Goal: Navigation & Orientation: Find specific page/section

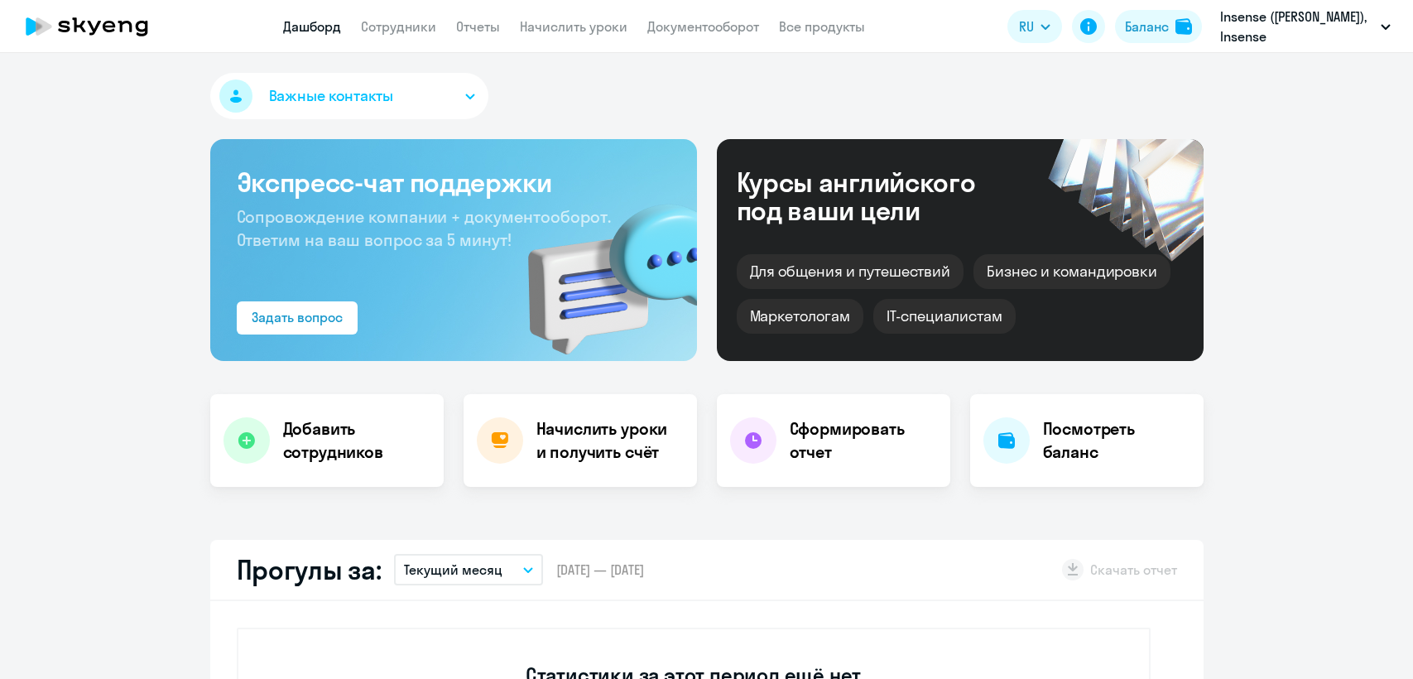
select select "30"
click at [1148, 18] on div "Баланс" at bounding box center [1147, 27] width 44 height 20
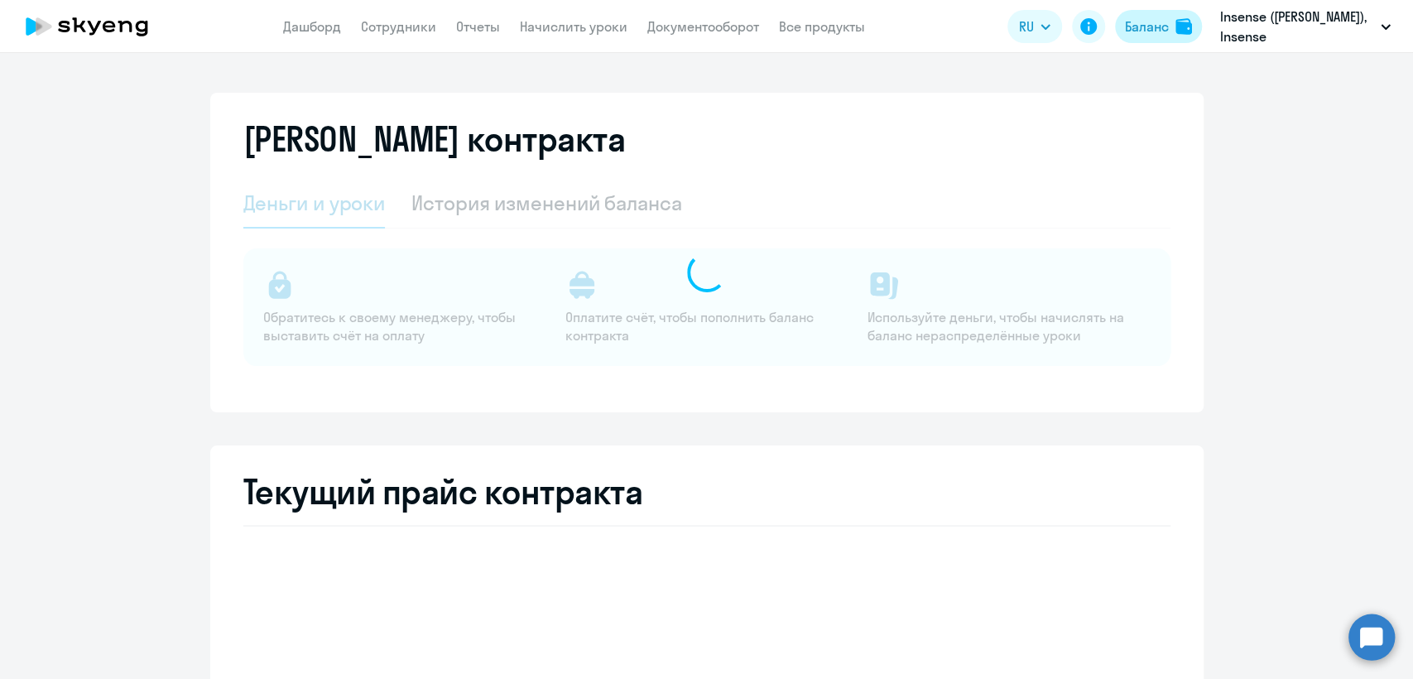
select select "english_adult_not_native_speaker"
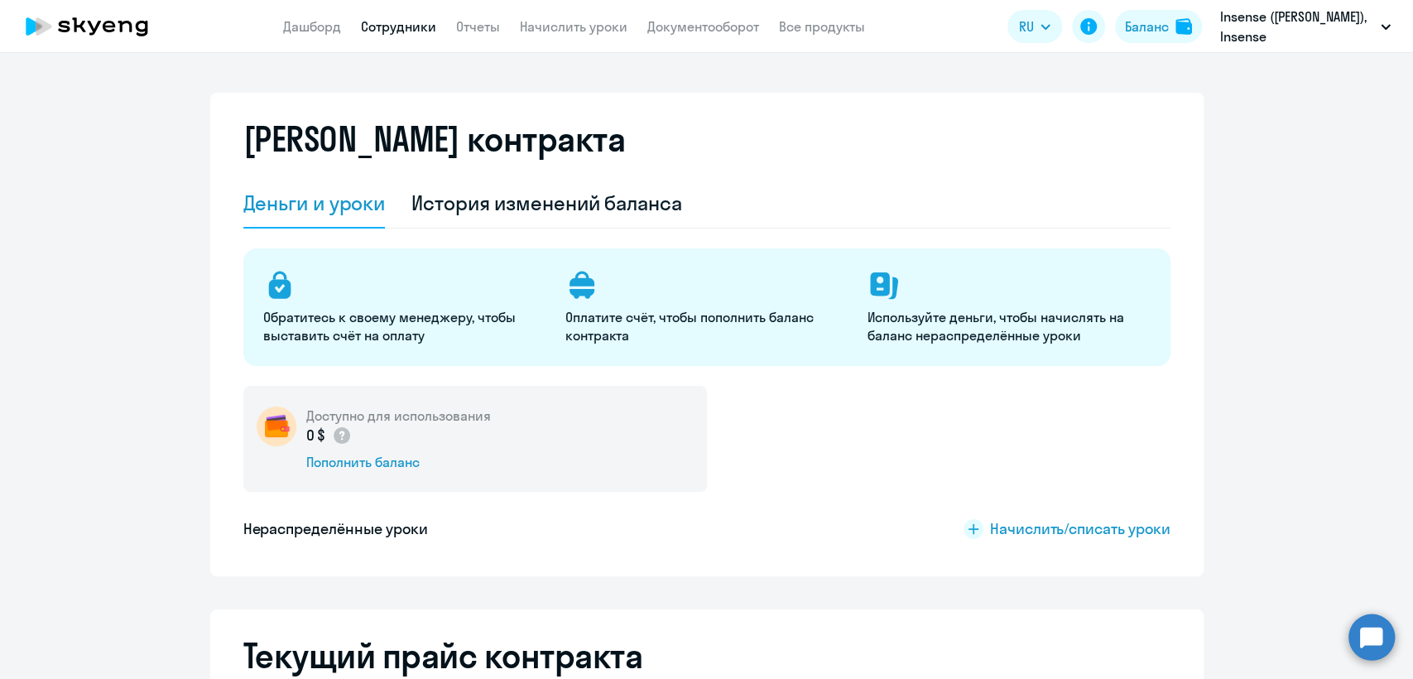
click at [403, 30] on link "Сотрудники" at bounding box center [398, 26] width 75 height 17
select select "30"
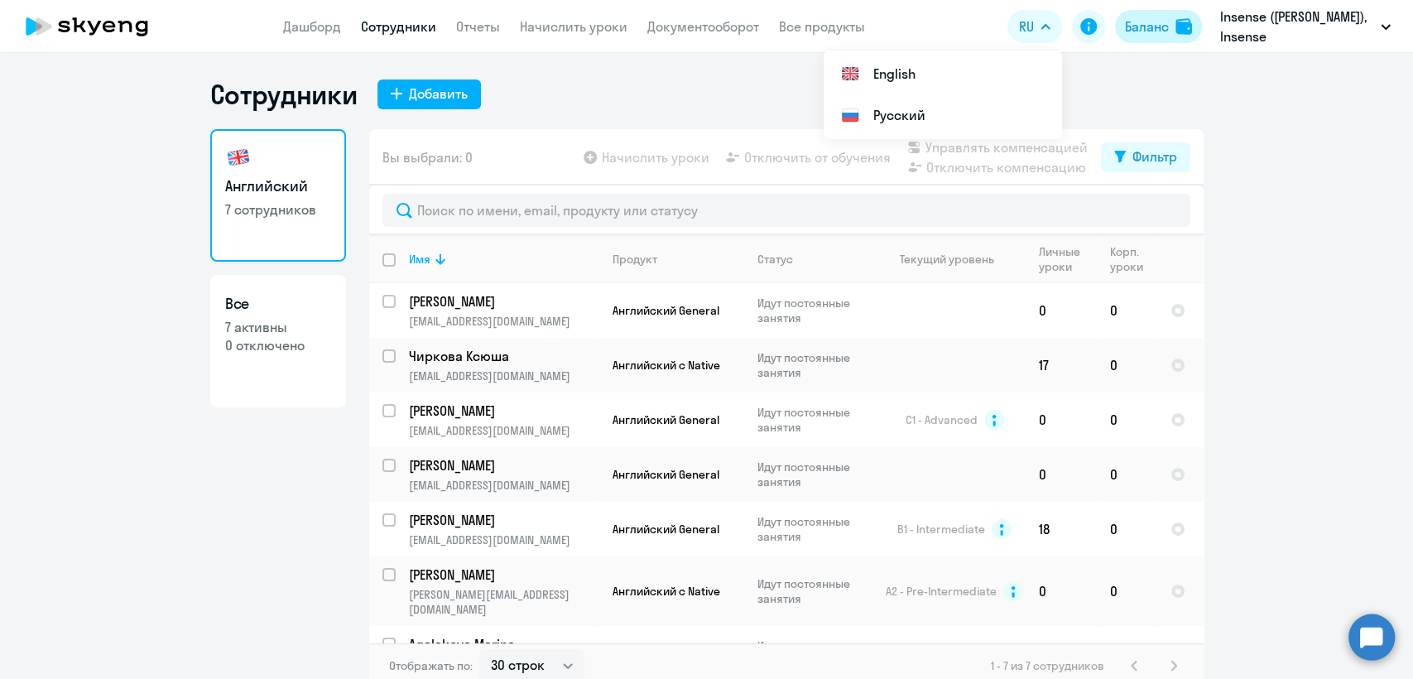
click at [1152, 22] on div "Баланс" at bounding box center [1147, 27] width 44 height 20
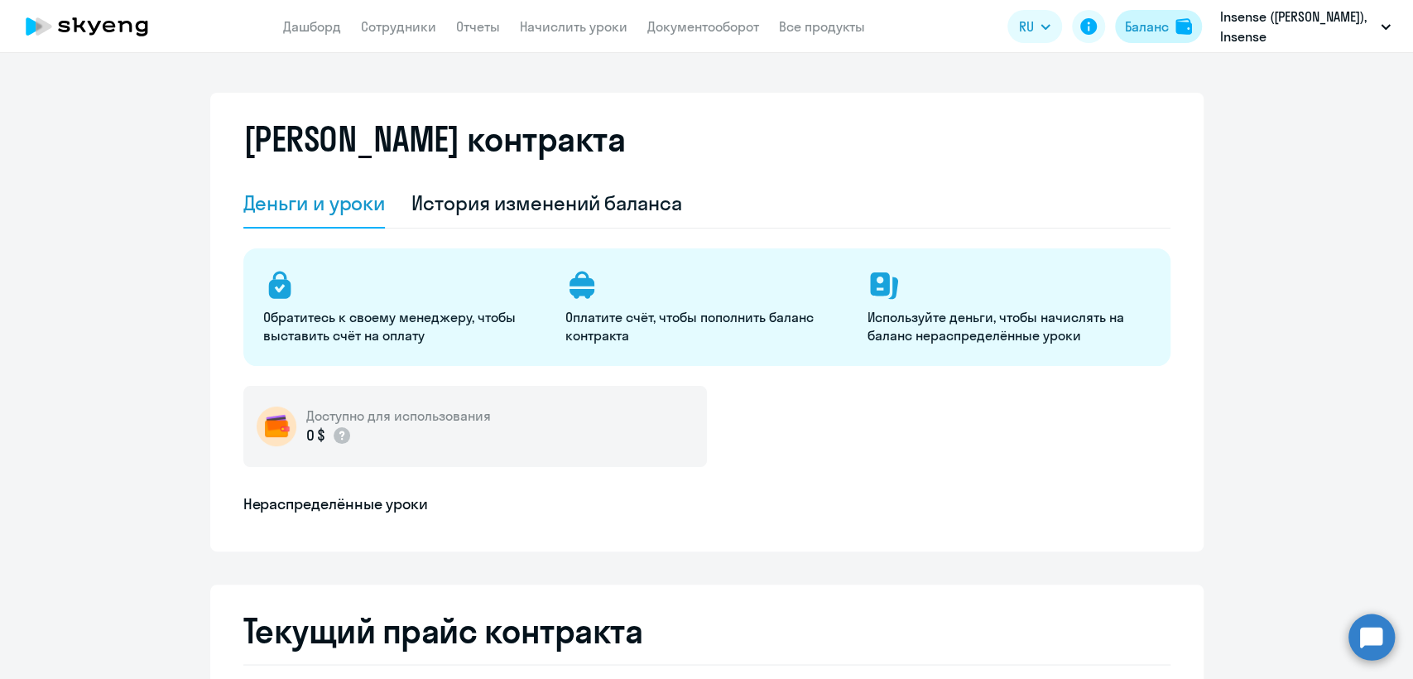
select select "english_adult_not_native_speaker"
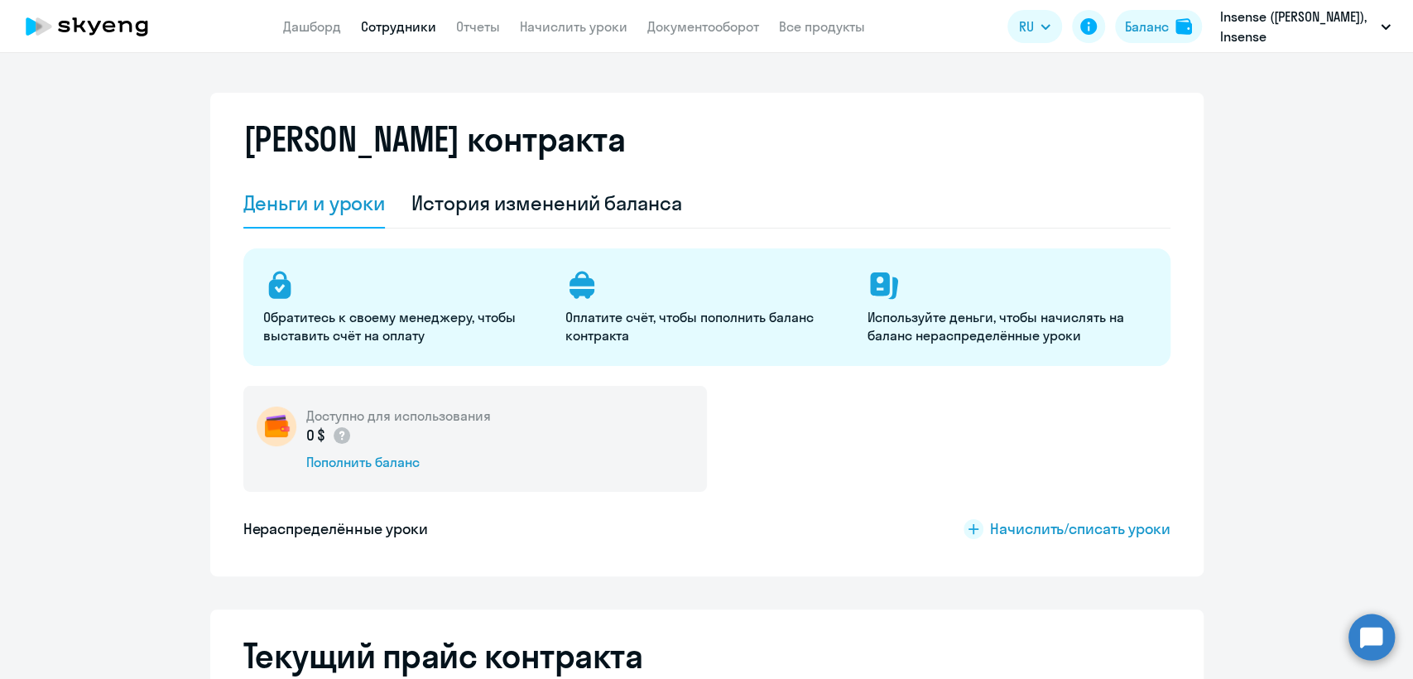
click at [384, 25] on link "Сотрудники" at bounding box center [398, 26] width 75 height 17
select select "30"
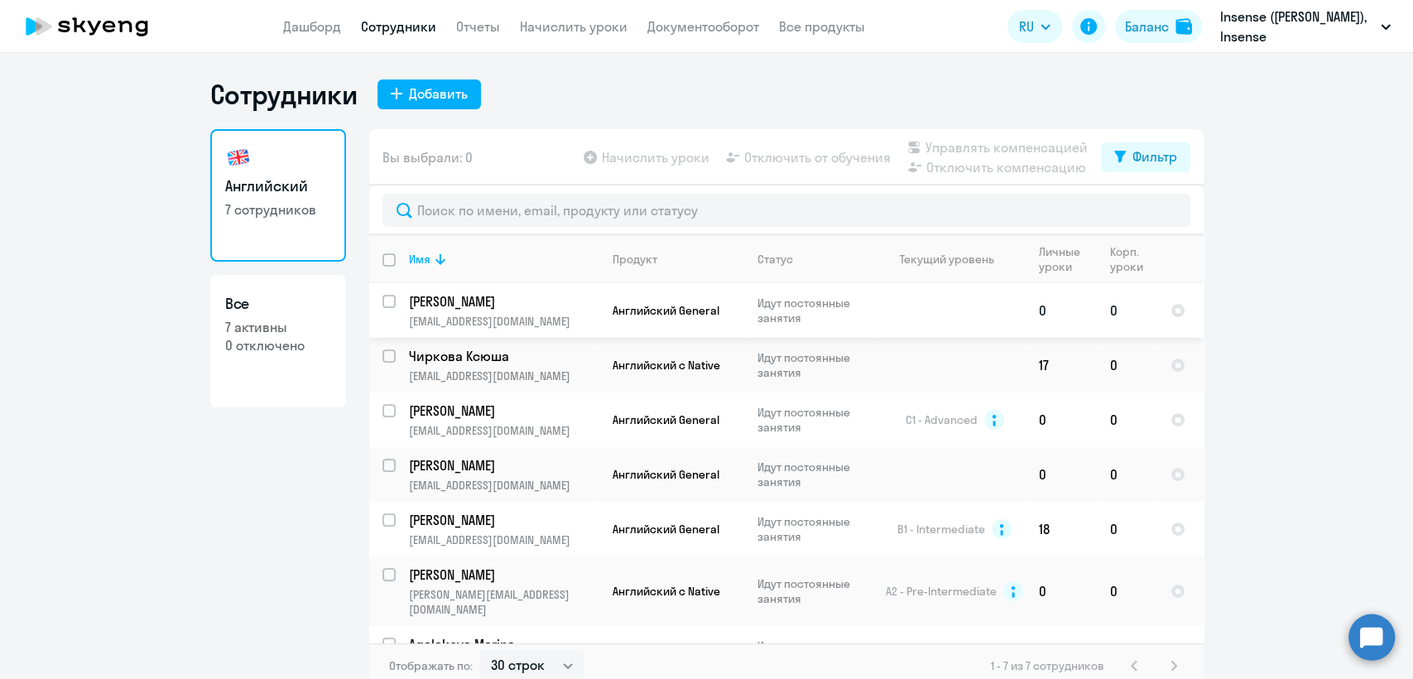
scroll to position [22, 0]
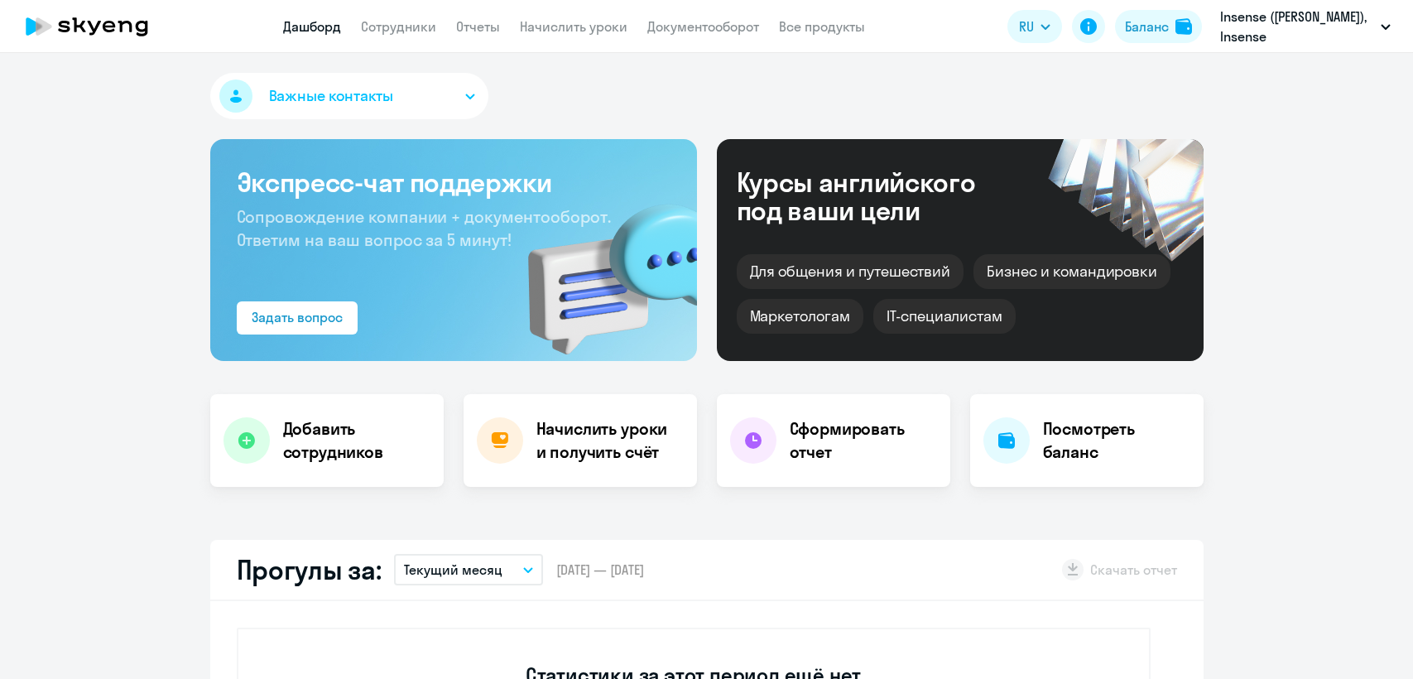
select select "30"
click at [1142, 12] on button "Баланс" at bounding box center [1158, 26] width 87 height 33
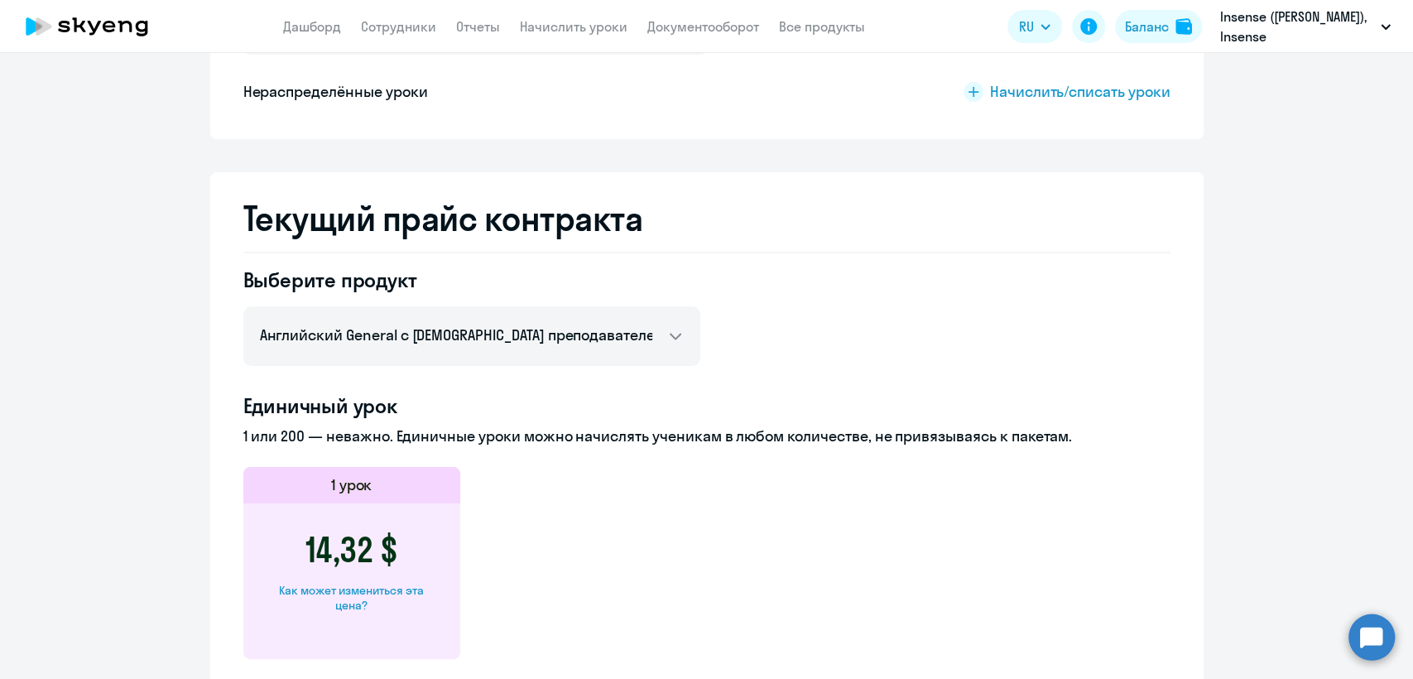
scroll to position [551, 0]
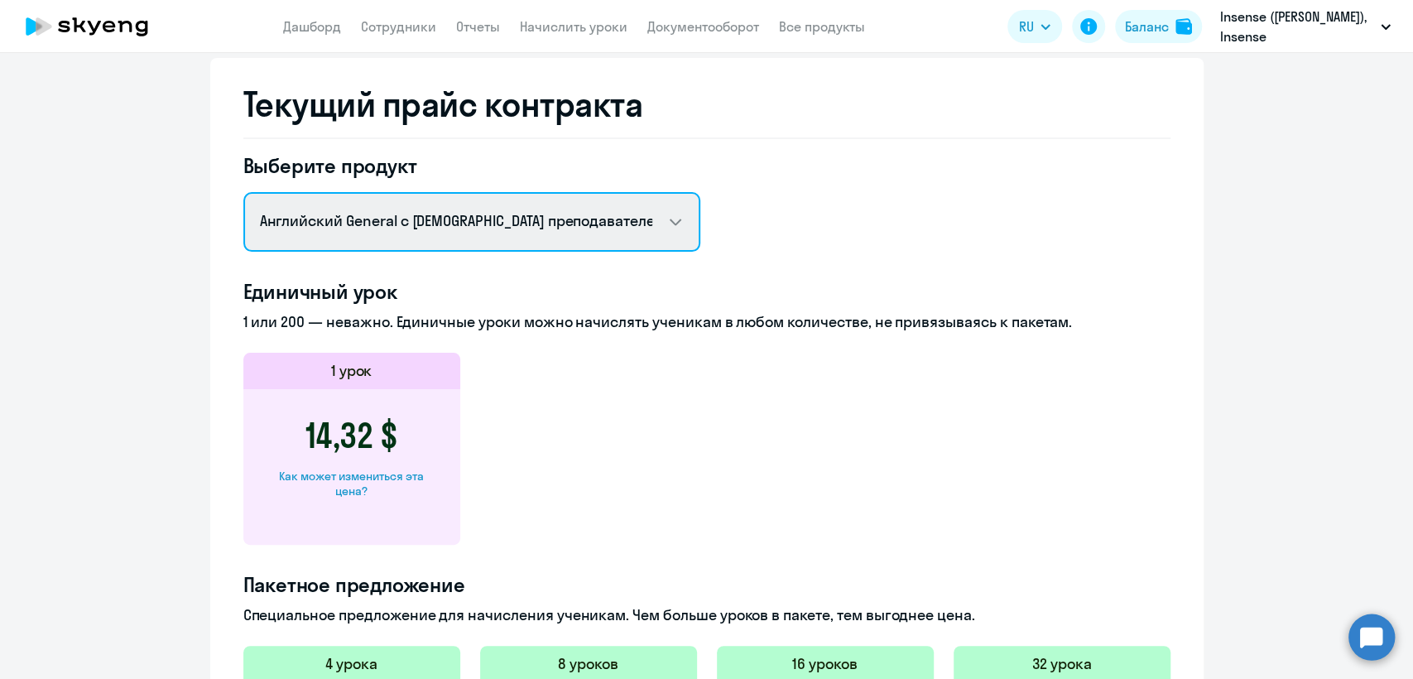
click at [472, 227] on select "Английский General с русскоговорящим преподавателем Английский General с англог…" at bounding box center [471, 222] width 457 height 60
click at [243, 192] on select "Английский General с русскоговорящим преподавателем Английский General с англог…" at bounding box center [471, 222] width 457 height 60
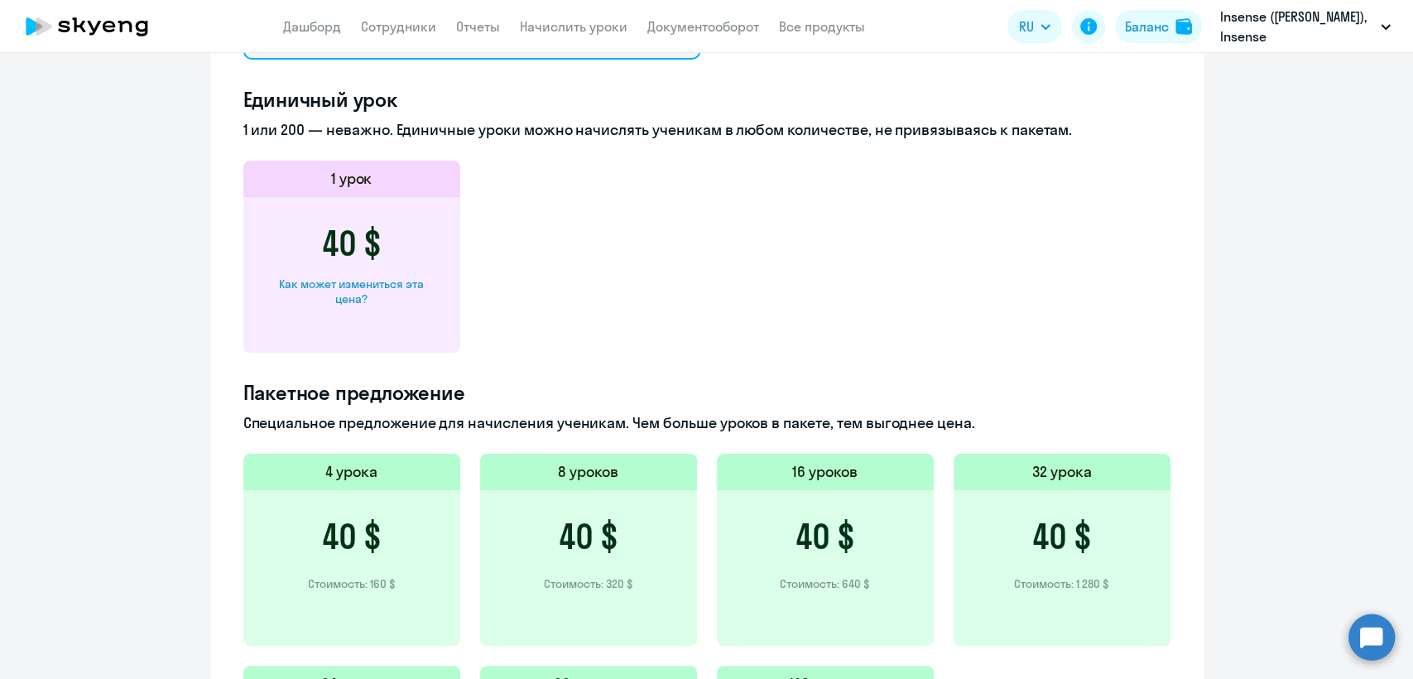
scroll to position [643, 0]
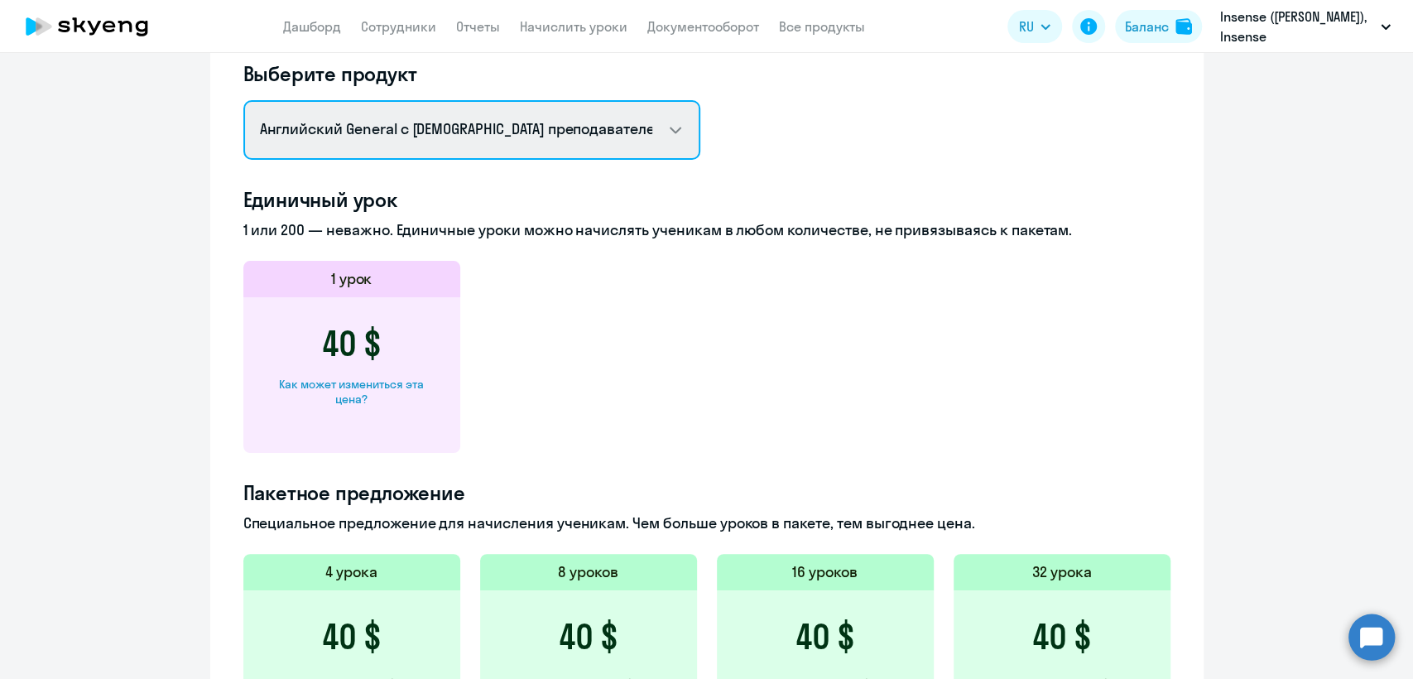
click at [416, 143] on select "Английский General с русскоговорящим преподавателем Английский General с англог…" at bounding box center [471, 130] width 457 height 60
select select "english_adult_not_native_speaker_premium"
click at [243, 100] on select "Английский General с русскоговорящим преподавателем Английский General с англог…" at bounding box center [471, 130] width 457 height 60
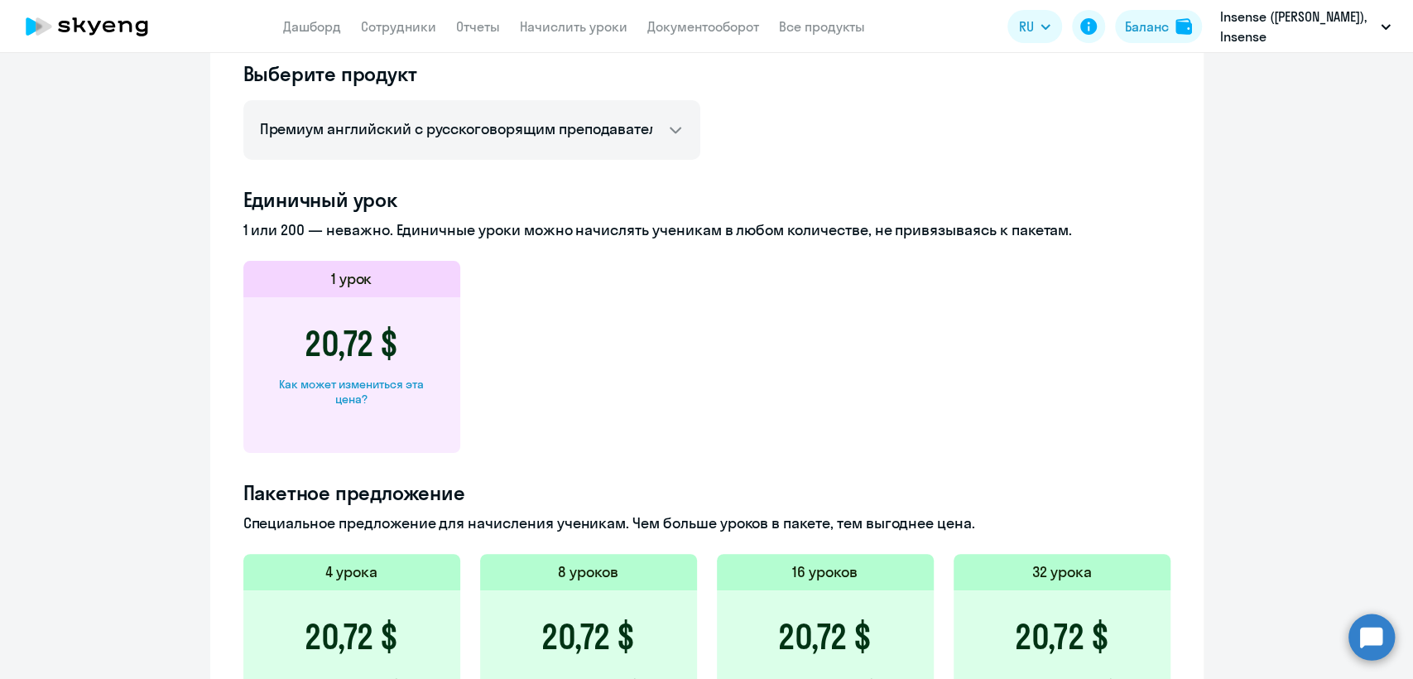
click at [344, 397] on div "Как может измениться эта цена?" at bounding box center [352, 392] width 164 height 30
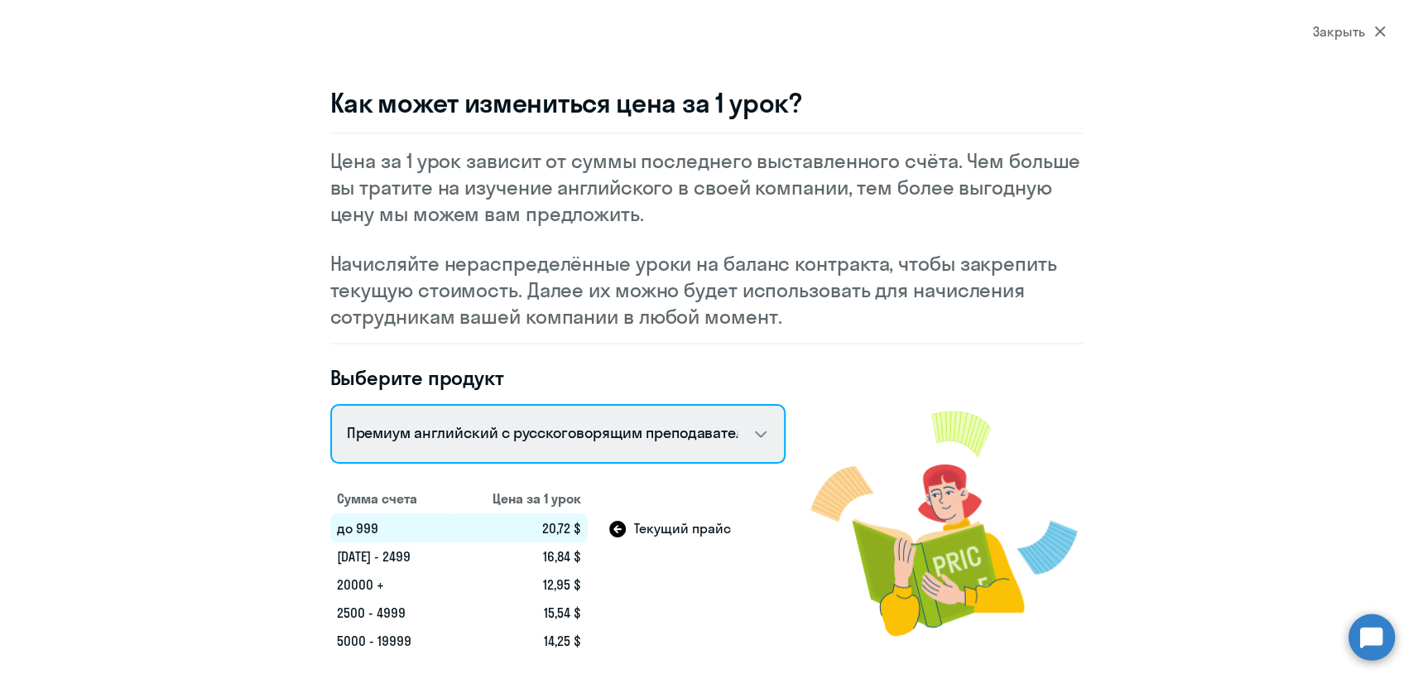
click at [454, 445] on select "Английский General с русскоговорящим преподавателем Английский General с англог…" at bounding box center [557, 434] width 455 height 60
click at [330, 404] on select "Английский General с русскоговорящим преподавателем Английский General с англог…" at bounding box center [557, 434] width 455 height 60
click at [445, 439] on select "Английский General с русскоговорящим преподавателем Английский General с англог…" at bounding box center [557, 434] width 455 height 60
select select "english_adult_not_native_speaker"
click at [330, 404] on select "Английский General с русскоговорящим преподавателем Английский General с англог…" at bounding box center [557, 434] width 455 height 60
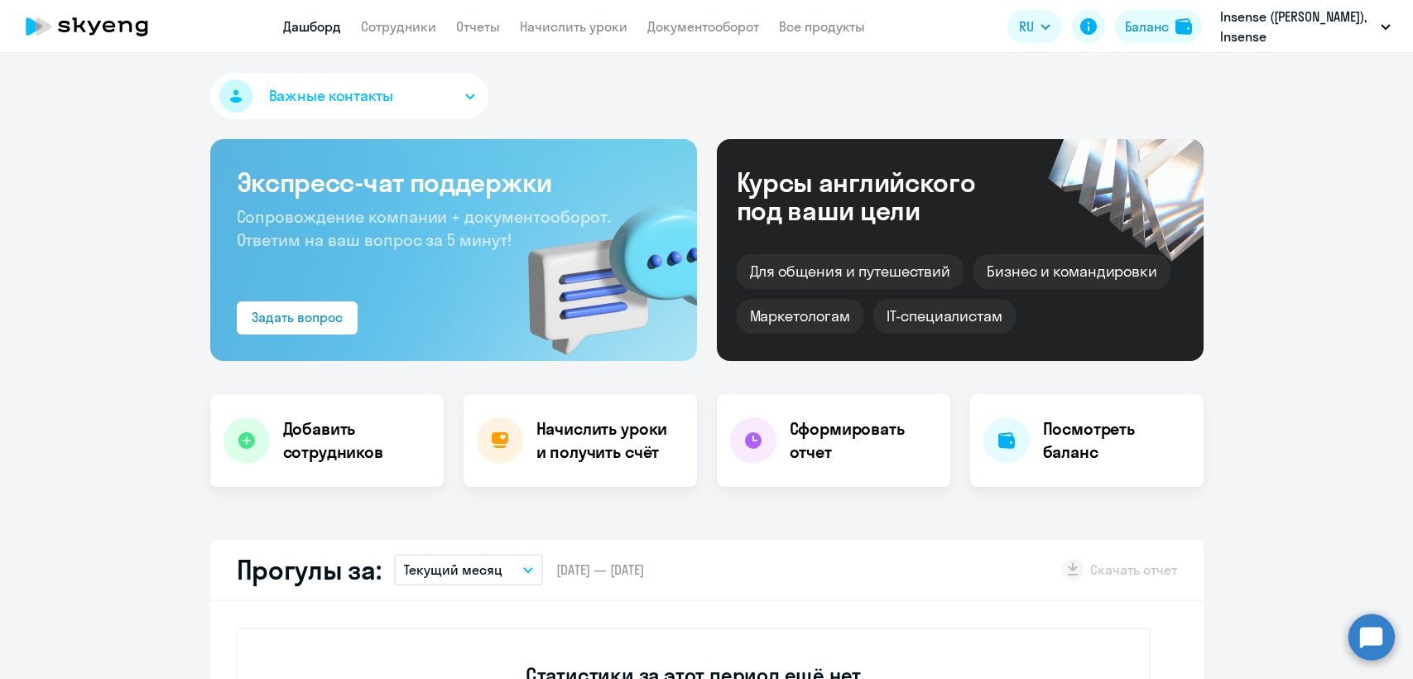
select select "30"
click at [392, 22] on link "Сотрудники" at bounding box center [398, 26] width 75 height 17
select select "30"
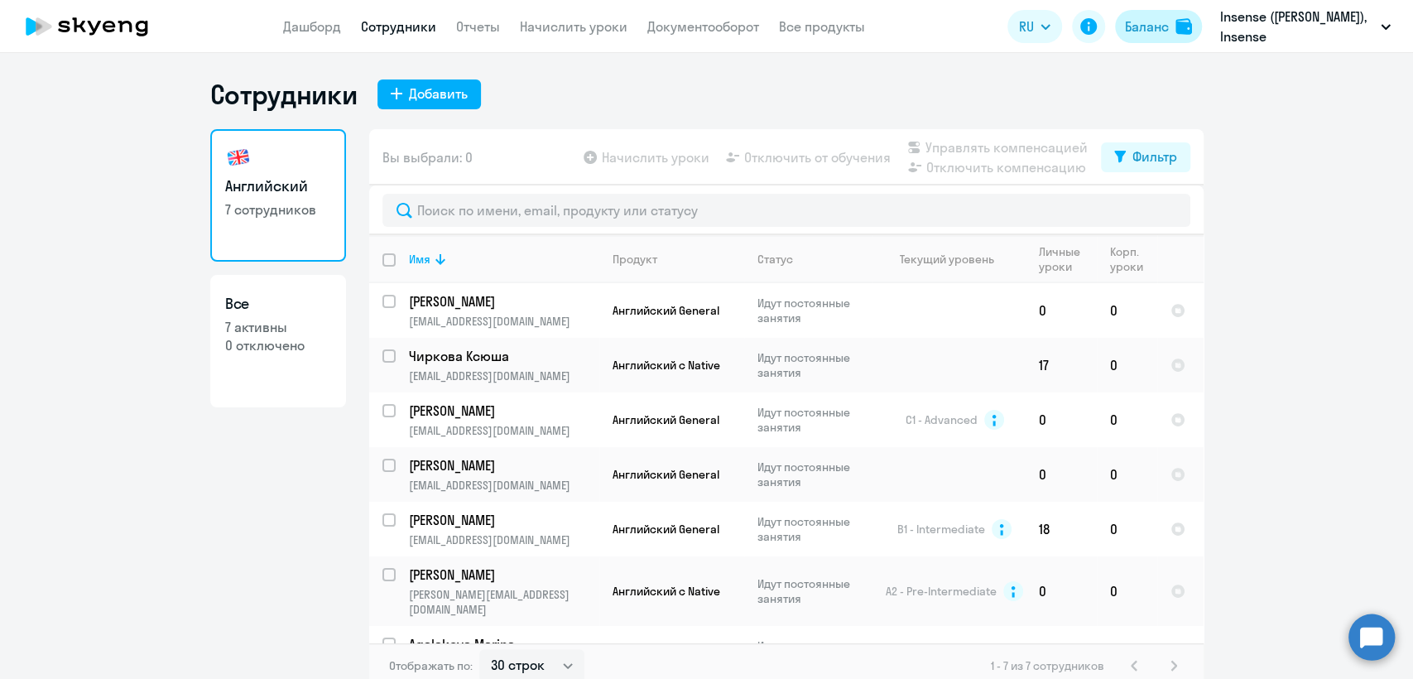
click at [1143, 29] on div "Баланс" at bounding box center [1147, 27] width 44 height 20
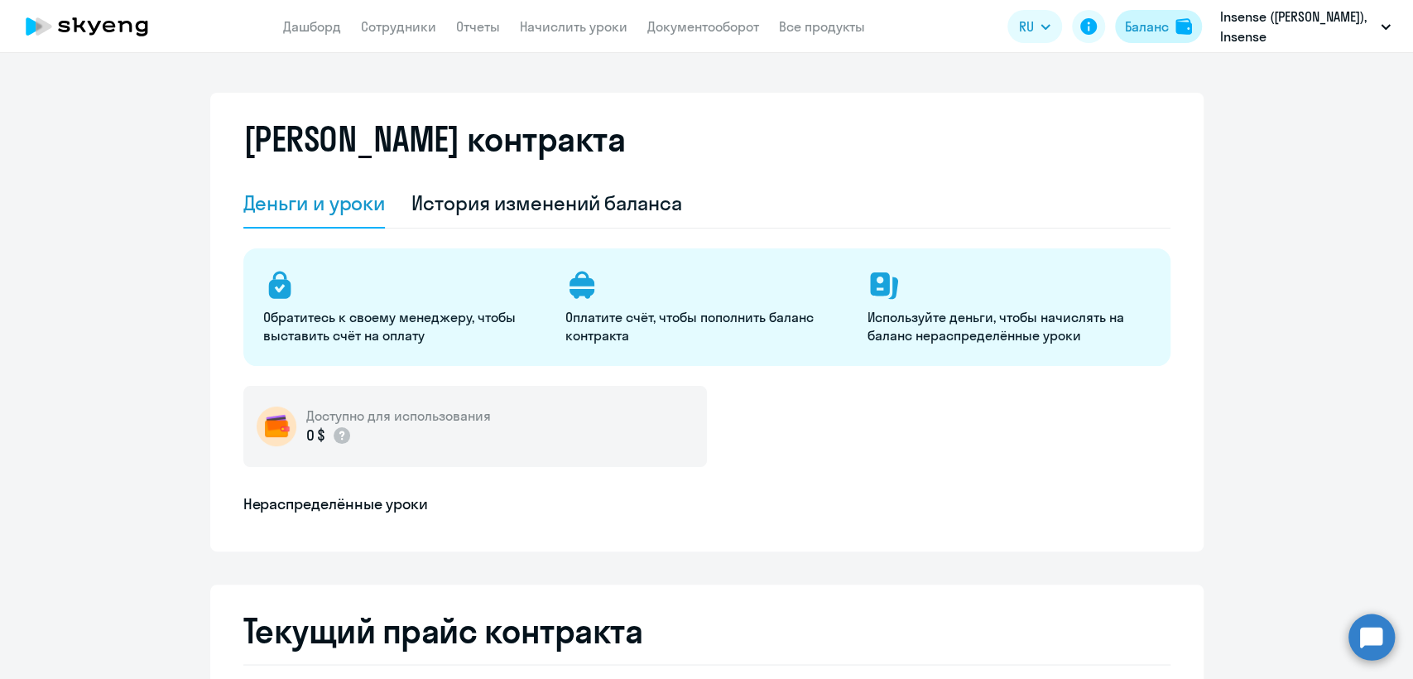
select select "english_adult_not_native_speaker"
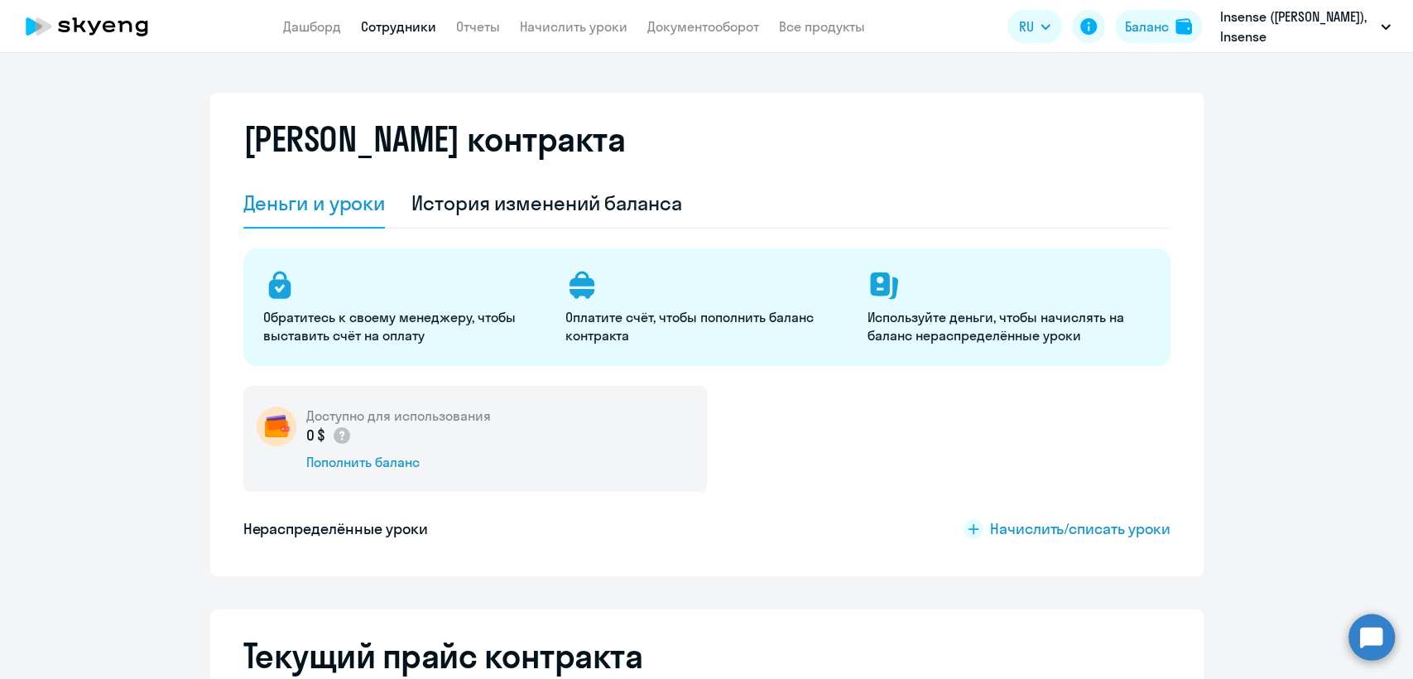
click at [375, 29] on link "Сотрудники" at bounding box center [398, 26] width 75 height 17
select select "30"
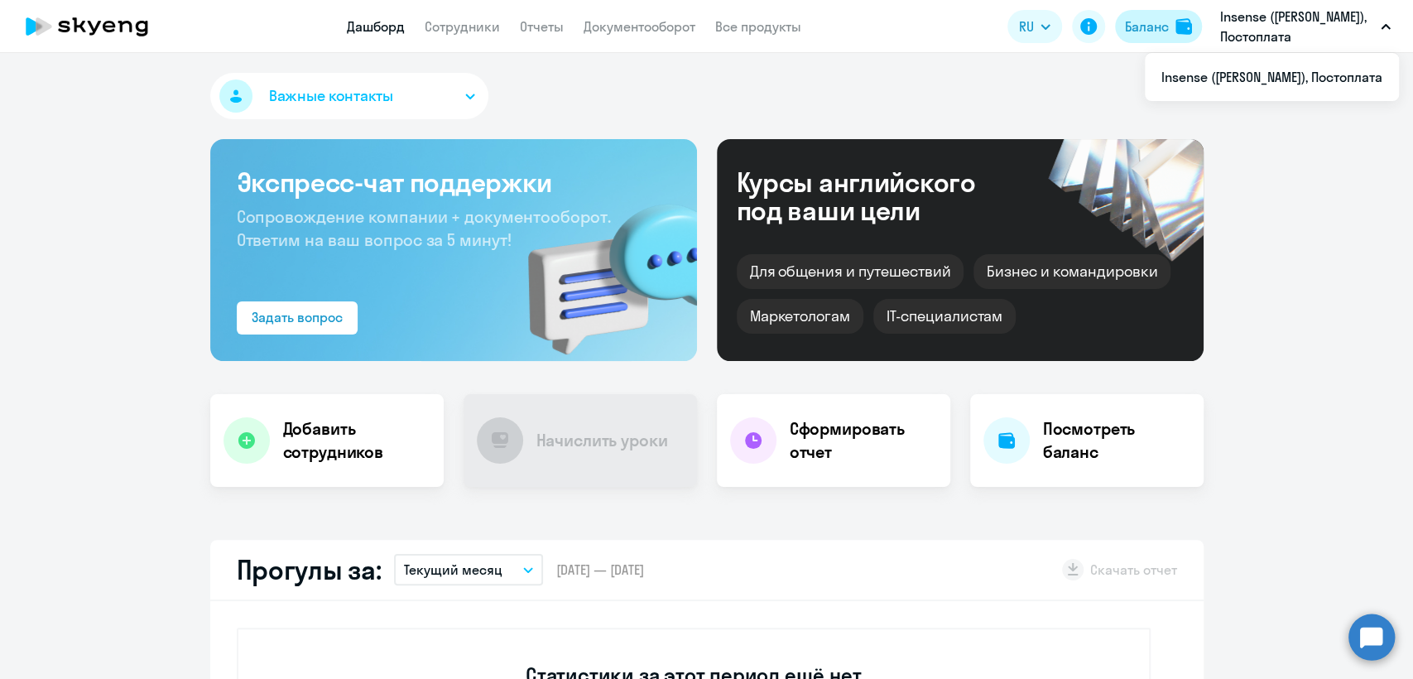
click at [1157, 27] on div "Баланс" at bounding box center [1147, 27] width 44 height 20
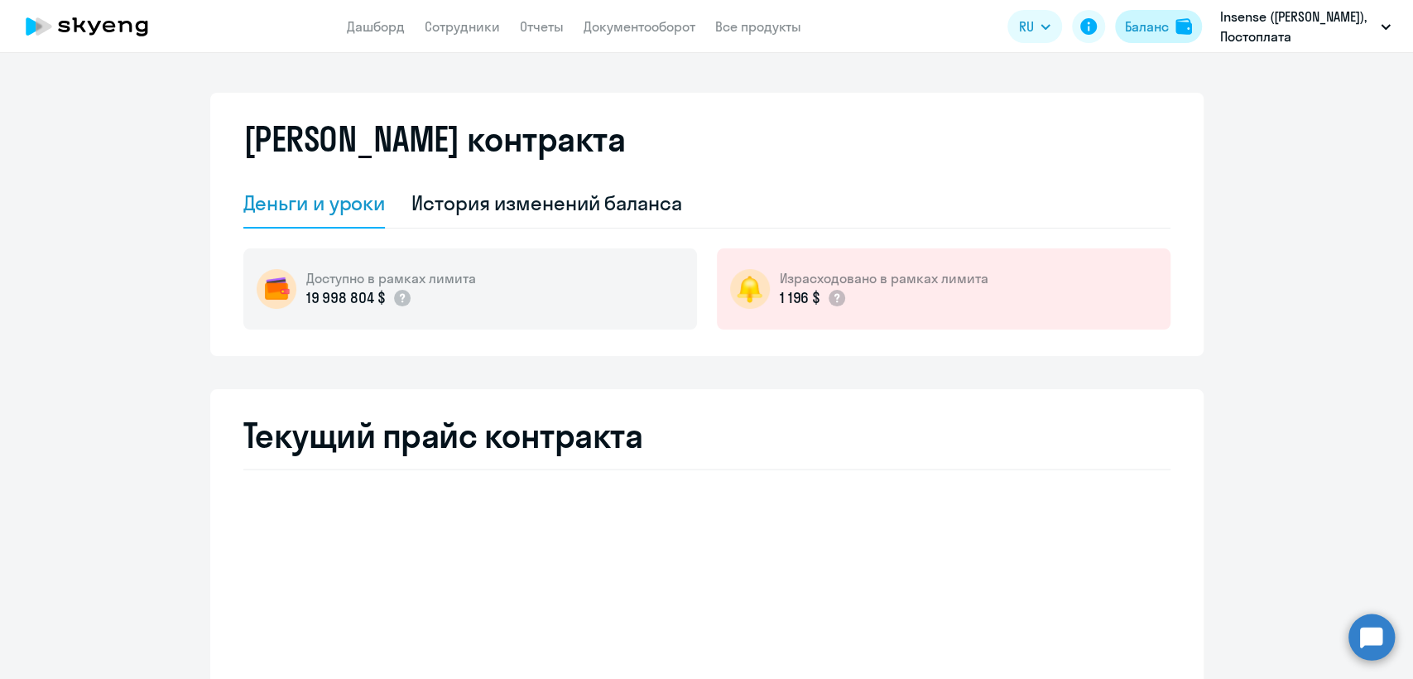
select select "english_adult_not_native_speaker"
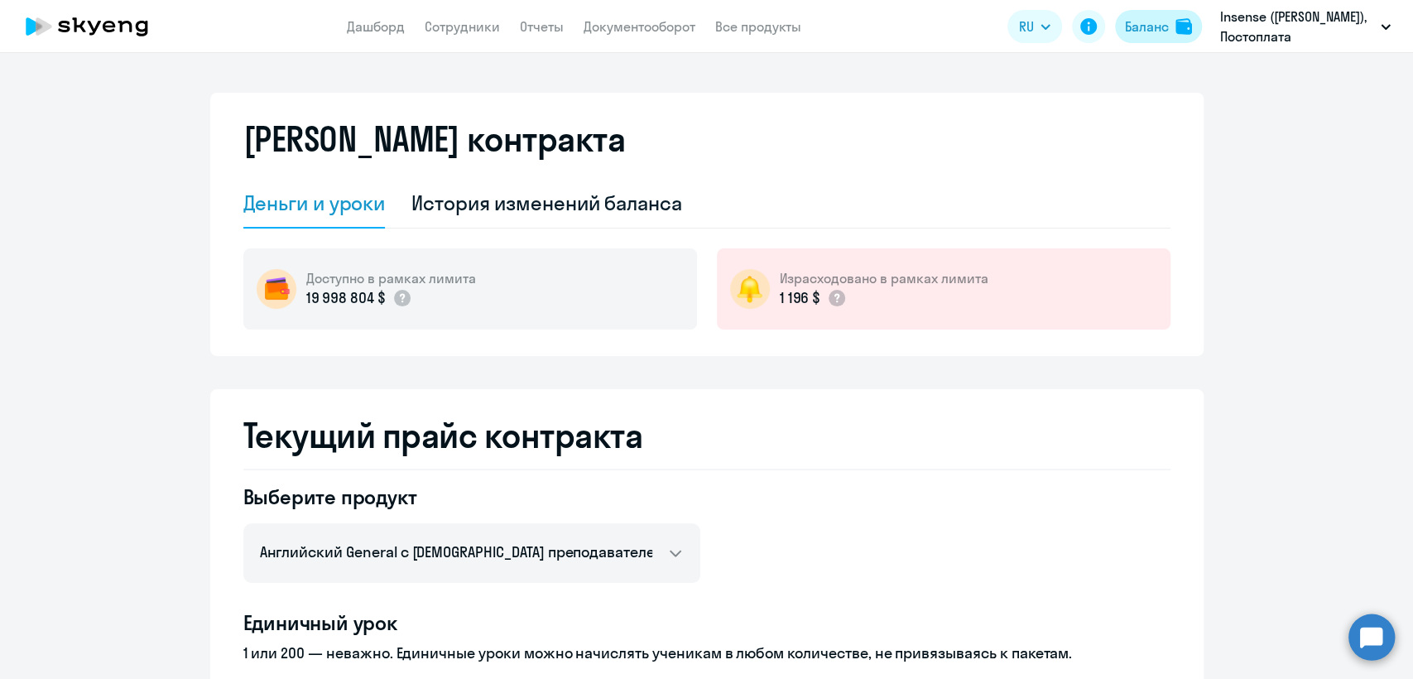
click at [1157, 27] on div "Баланс" at bounding box center [1147, 27] width 44 height 20
click at [498, 22] on nav "Дашборд Сотрудники Отчеты Документооборот Все продукты" at bounding box center [574, 27] width 454 height 21
click at [481, 35] on link "Сотрудники" at bounding box center [462, 26] width 75 height 17
select select "30"
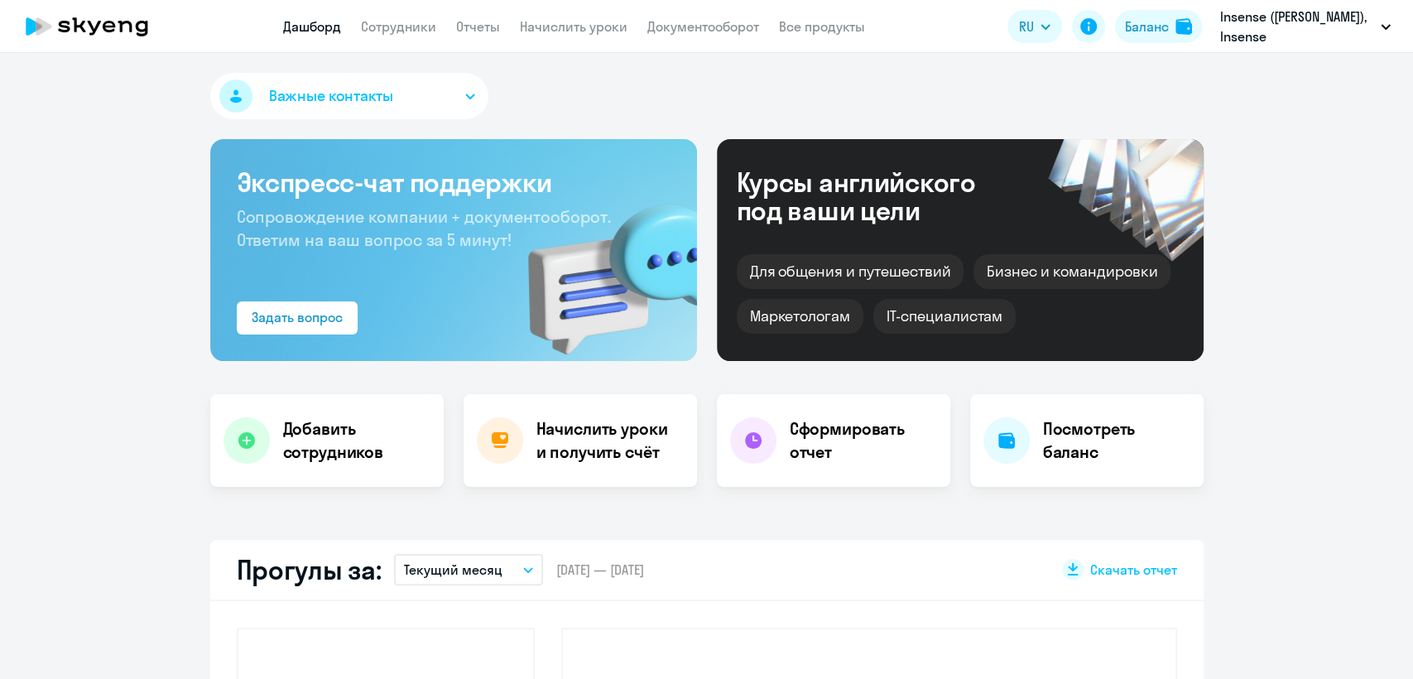
select select "30"
click at [385, 27] on link "Сотрудники" at bounding box center [398, 26] width 75 height 17
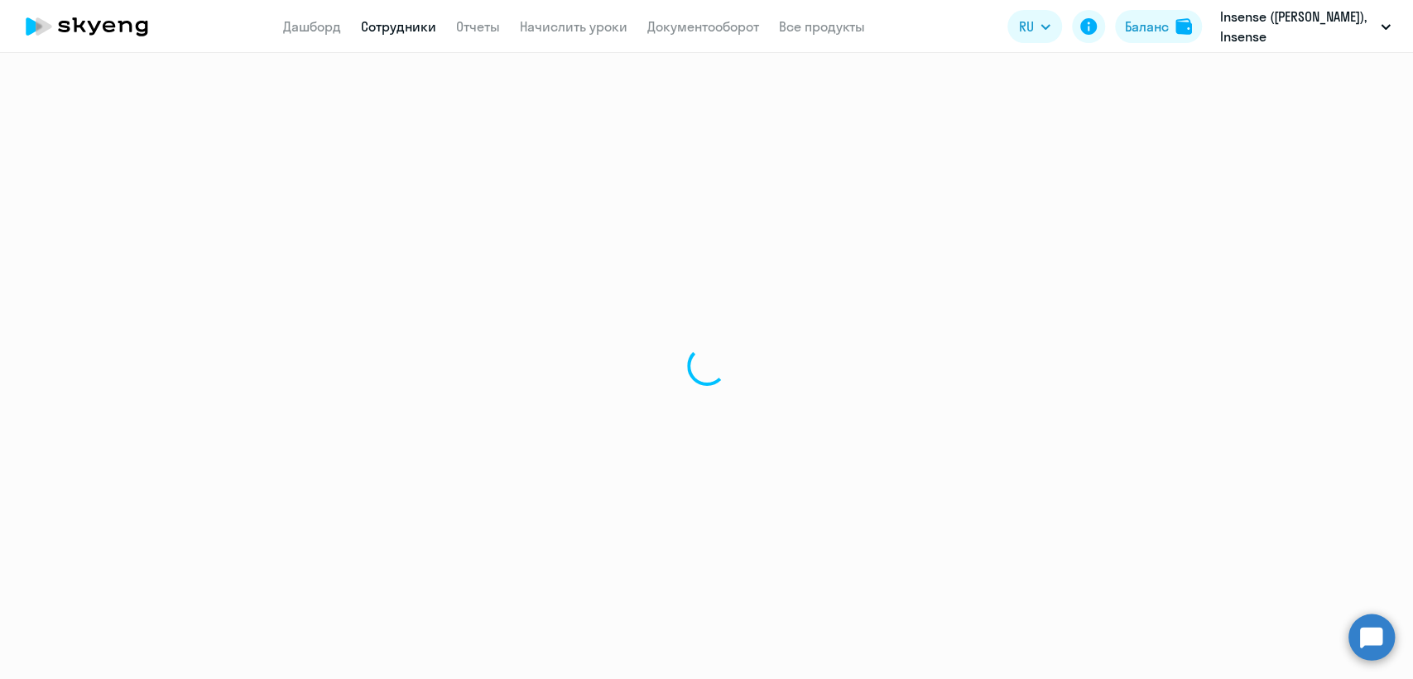
select select "30"
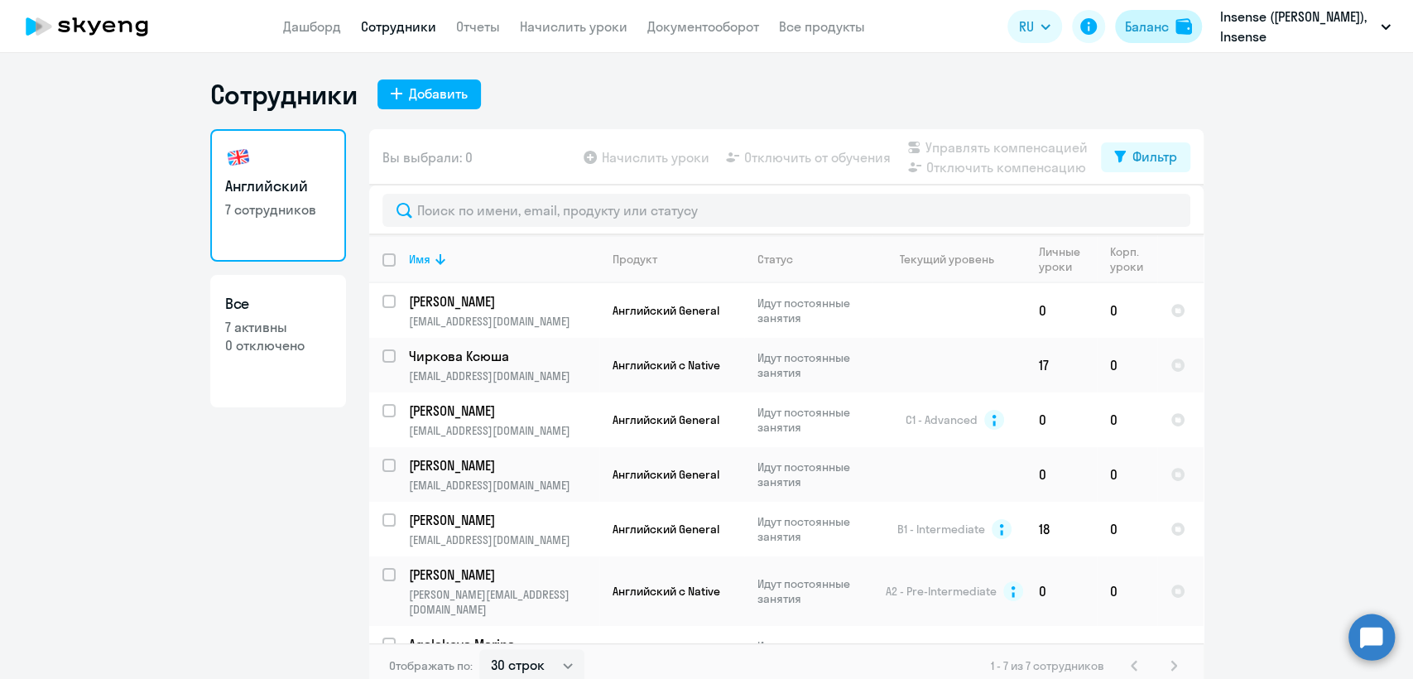
click at [1152, 28] on div "Баланс" at bounding box center [1147, 27] width 44 height 20
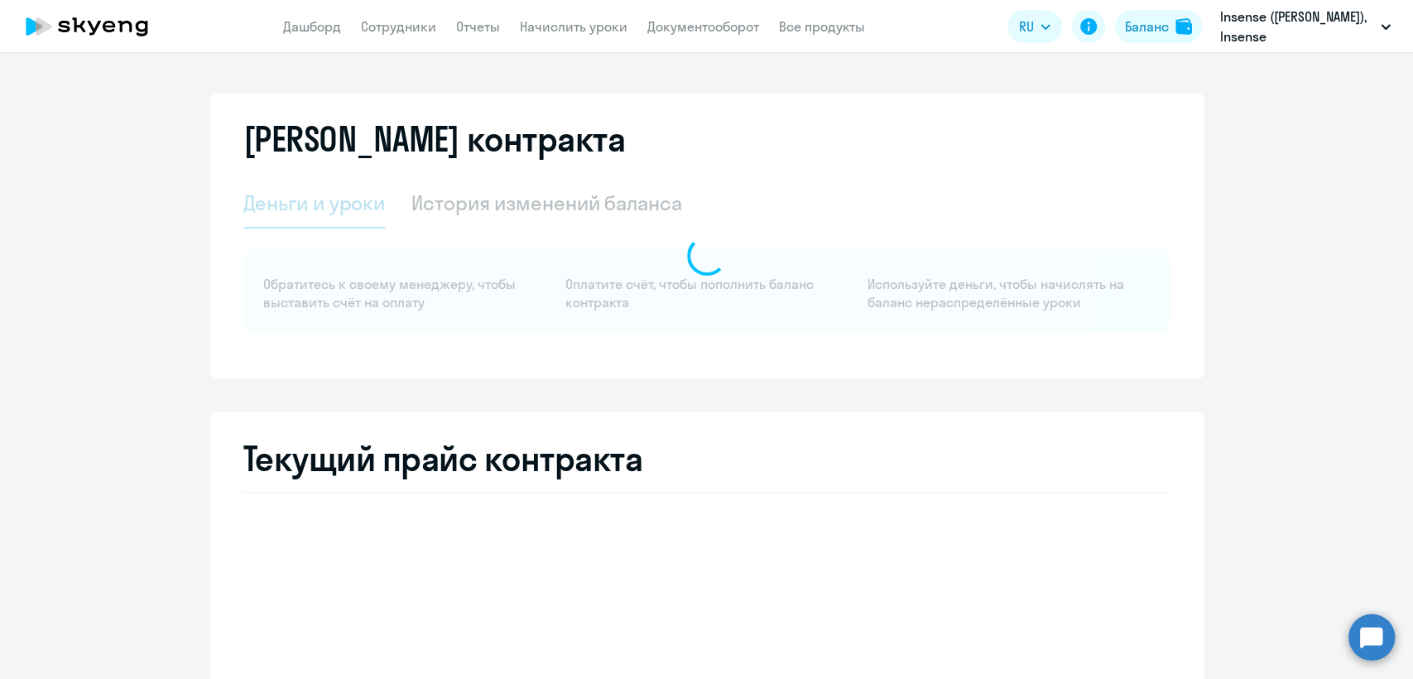
select select "english_adult_not_native_speaker"
